Goal: Task Accomplishment & Management: Complete application form

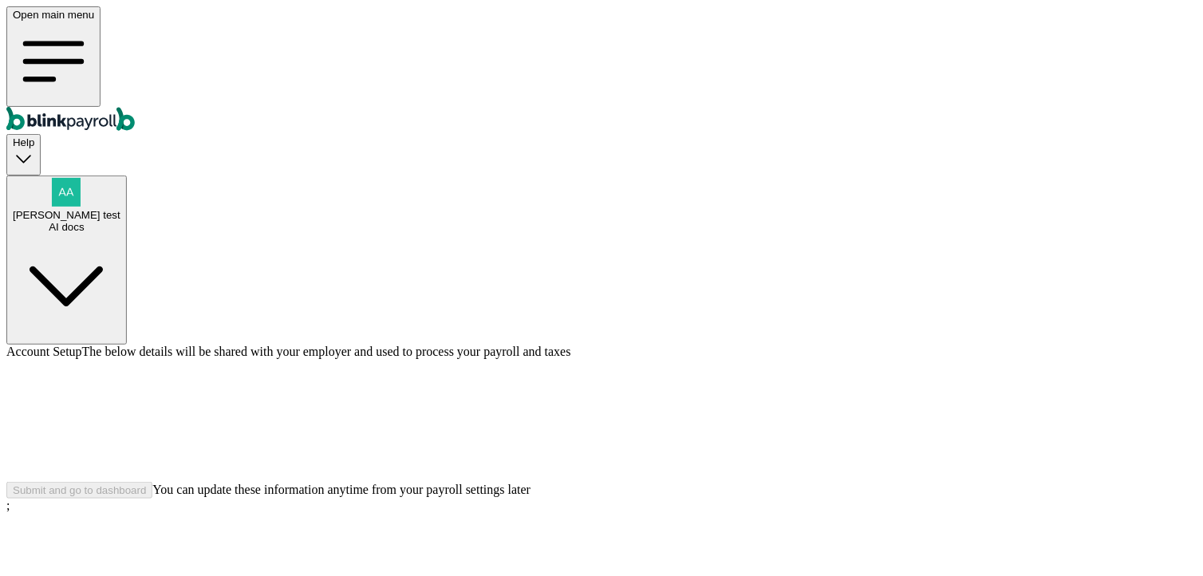
click at [120, 221] on div "AI docs" at bounding box center [67, 227] width 108 height 12
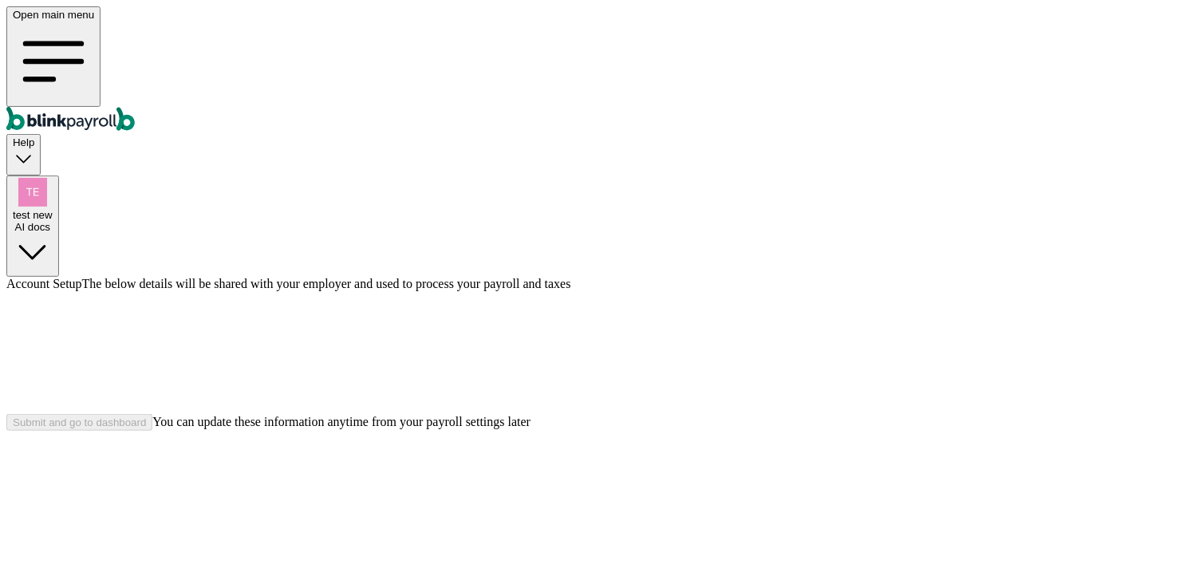
click at [1038, 291] on div at bounding box center [601, 352] width 1190 height 123
